Goal: Information Seeking & Learning: Find specific page/section

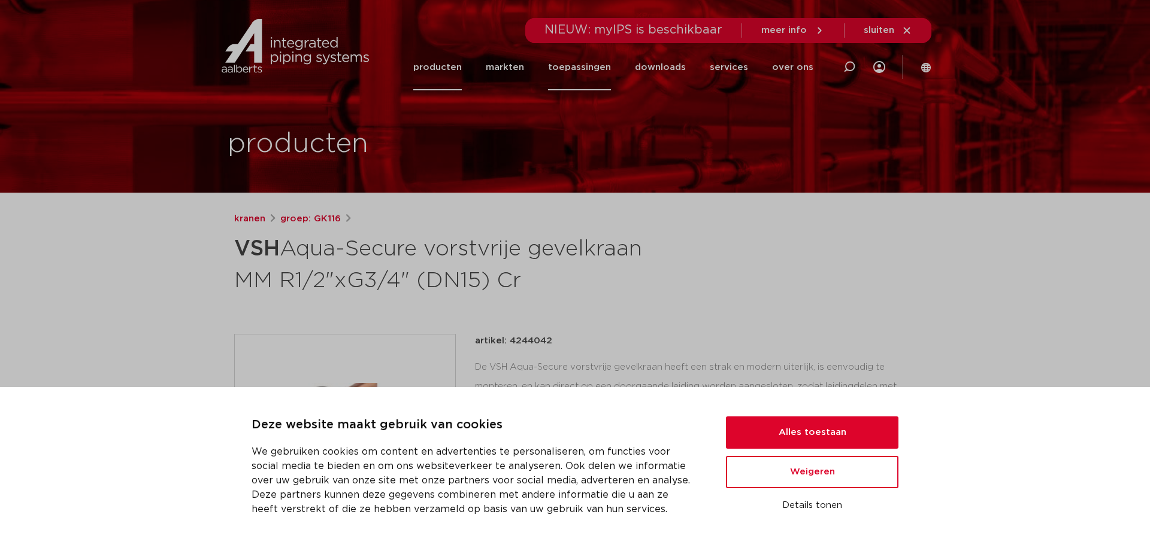
click at [584, 65] on link "toepassingen" at bounding box center [579, 67] width 63 height 46
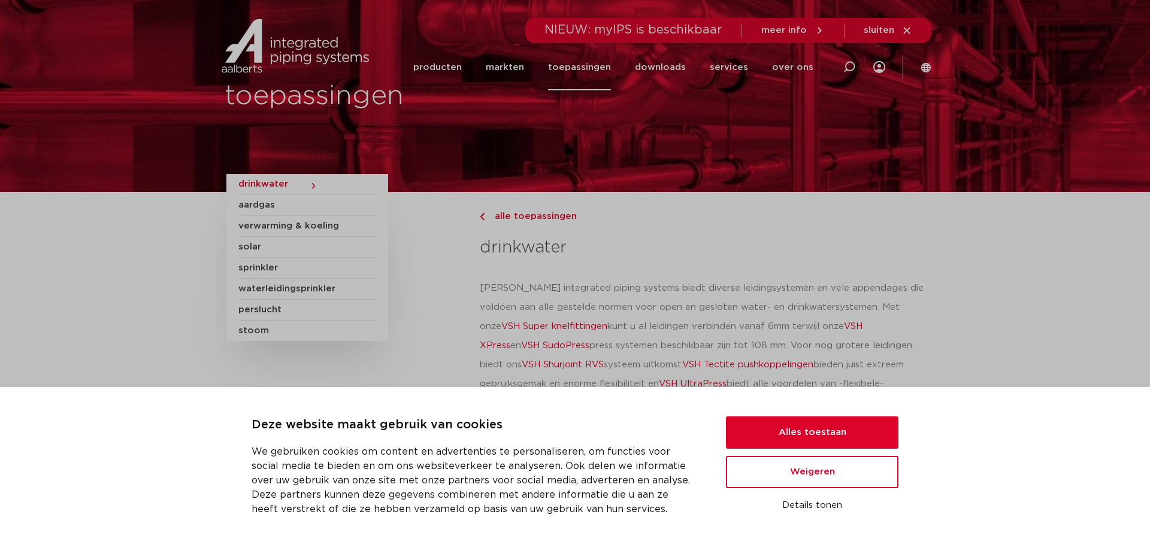
click at [849, 66] on icon at bounding box center [849, 67] width 12 height 12
type input "buitenkraan"
click button "Zoeken" at bounding box center [0, 0] width 0 height 0
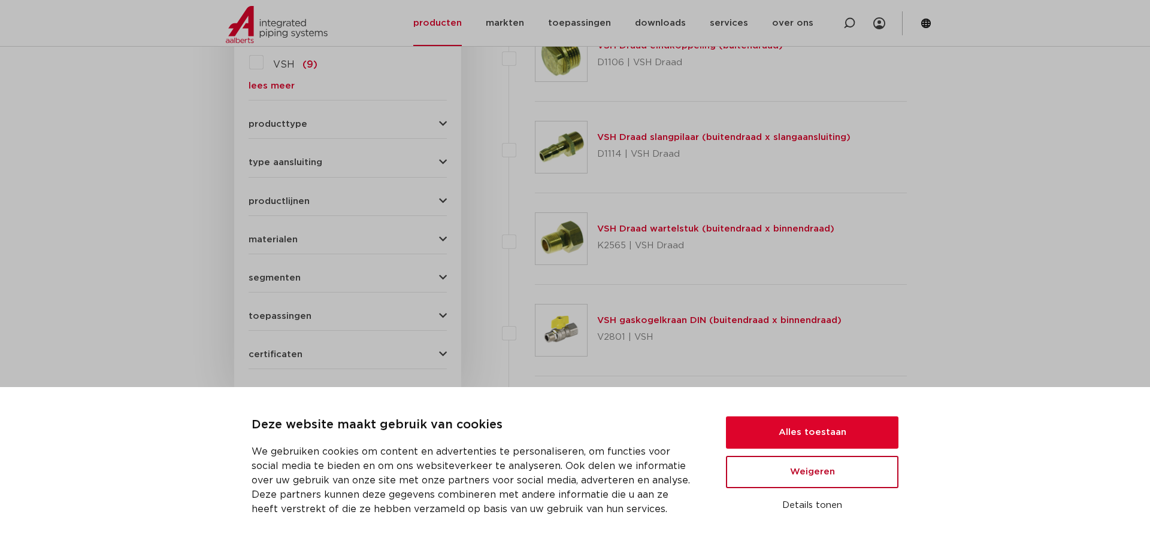
scroll to position [738, 0]
drag, startPoint x: 791, startPoint y: 475, endPoint x: 769, endPoint y: 362, distance: 114.6
click at [791, 474] on button "Weigeren" at bounding box center [812, 472] width 172 height 32
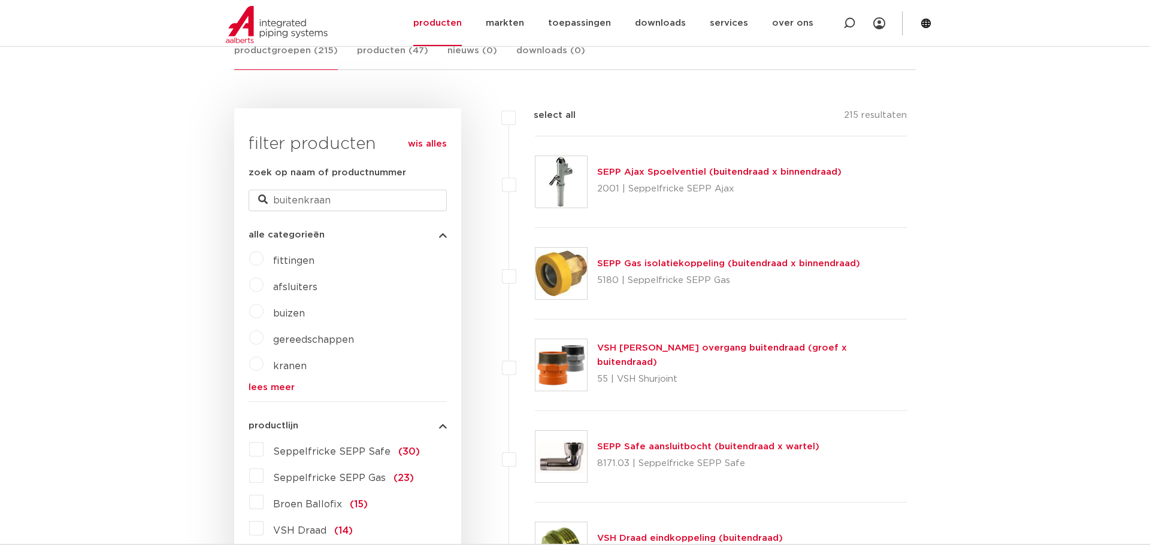
scroll to position [268, 0]
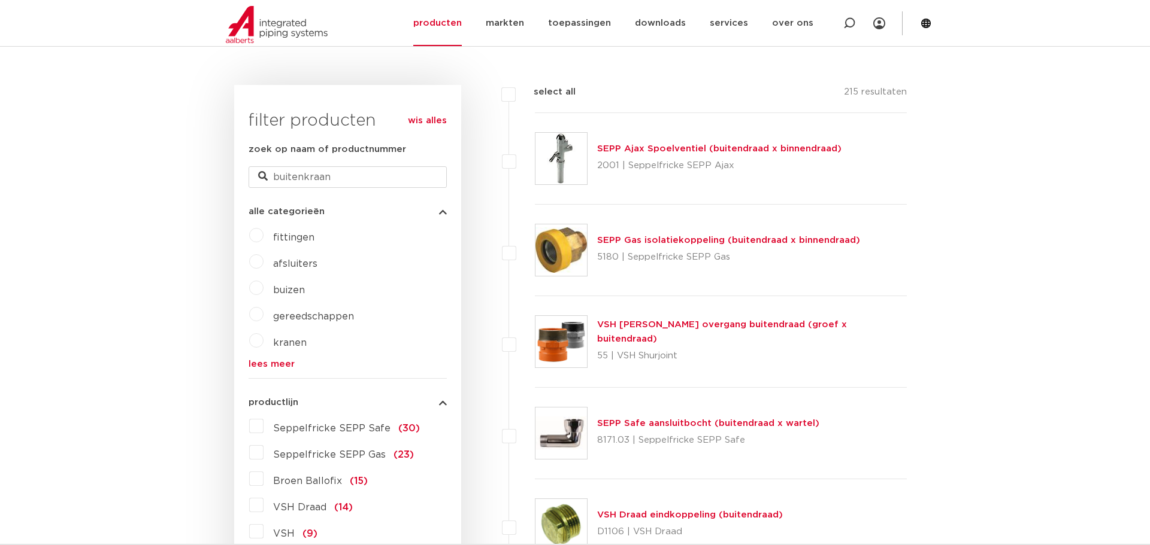
click at [263, 345] on label "kranen" at bounding box center [284, 340] width 43 height 19
